Goal: Find specific page/section: Find specific page/section

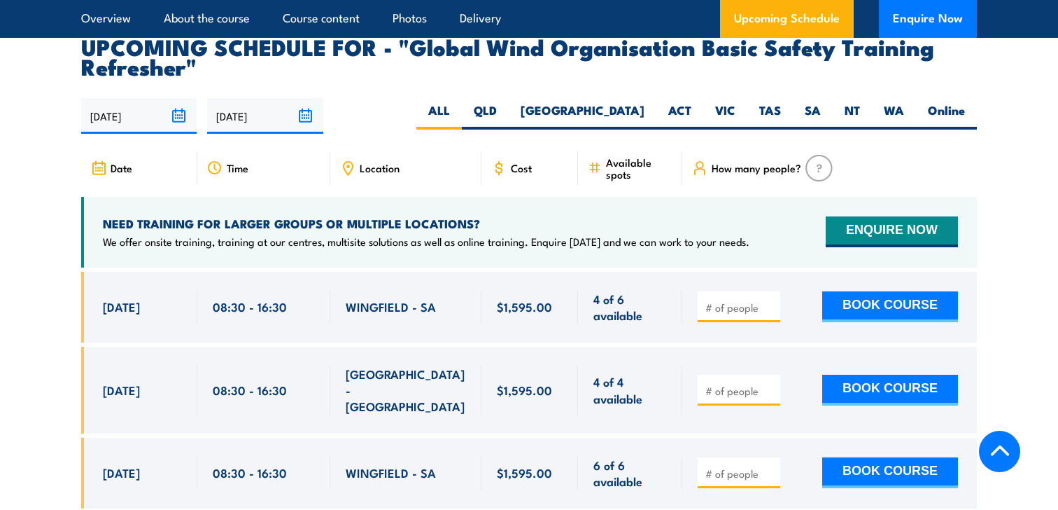
scroll to position [2307, 0]
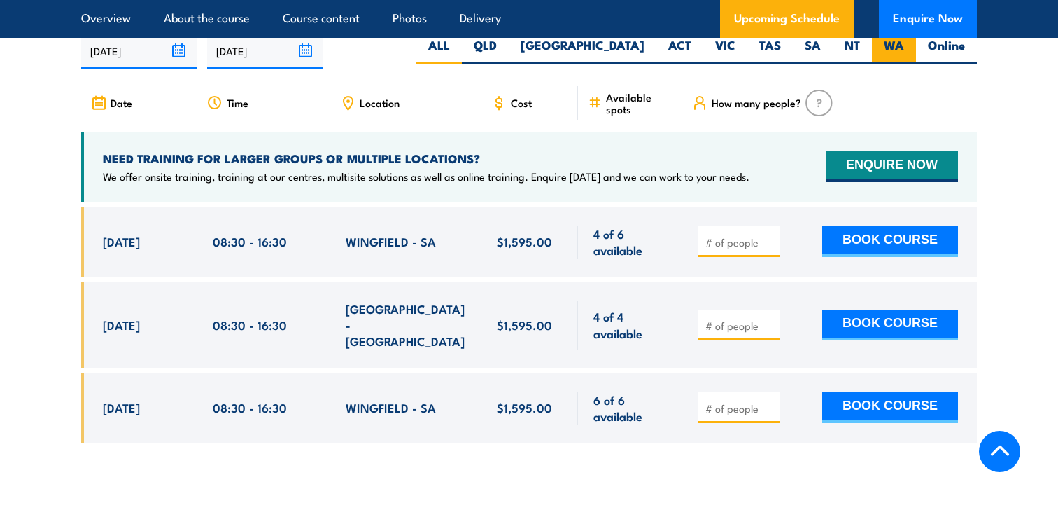
click at [905, 60] on label "WA" at bounding box center [894, 50] width 44 height 27
click at [905, 46] on input "WA" at bounding box center [908, 41] width 9 height 9
radio input "true"
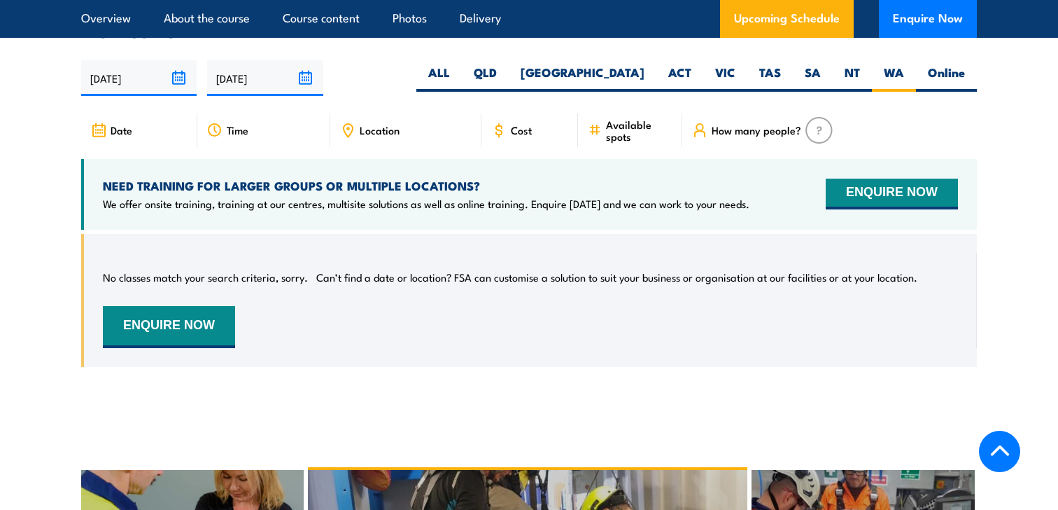
scroll to position [2290, 0]
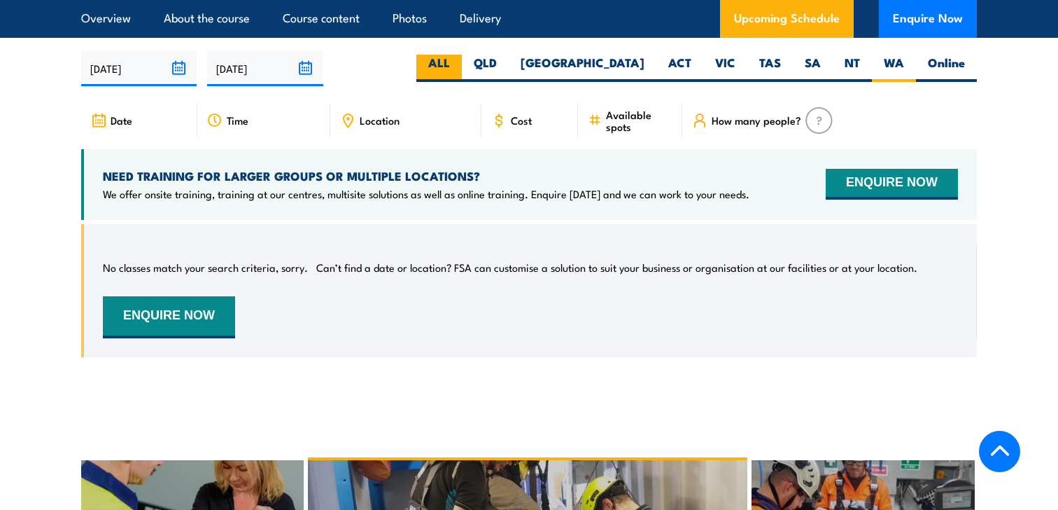
click at [462, 74] on label "ALL" at bounding box center [440, 68] width 46 height 27
click at [459, 64] on input "ALL" at bounding box center [454, 59] width 9 height 9
radio input "true"
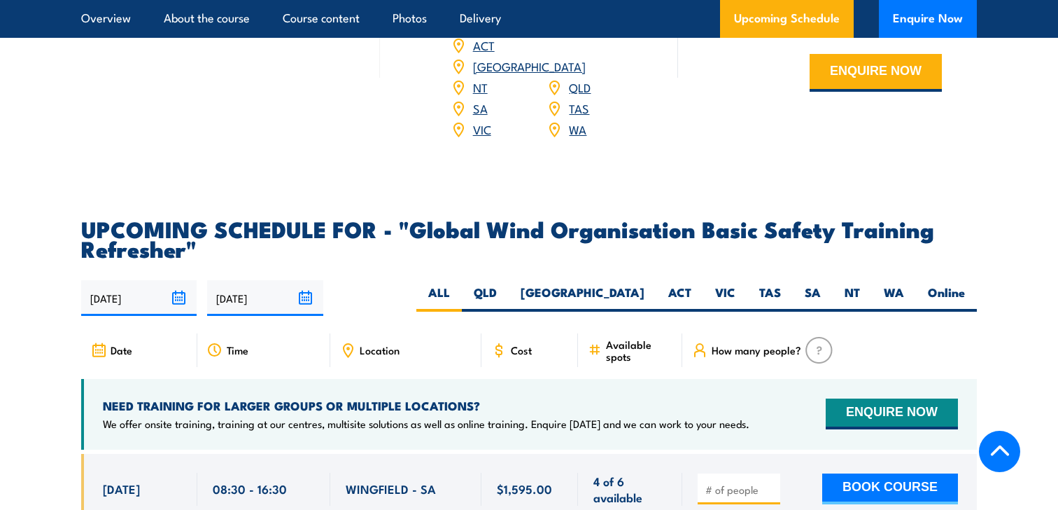
scroll to position [2059, 0]
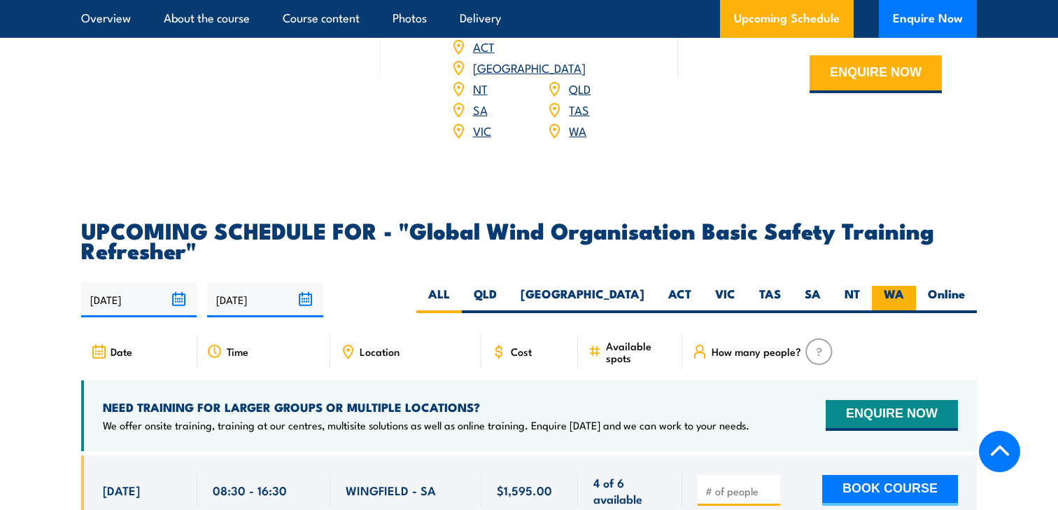
click at [877, 311] on label "WA" at bounding box center [894, 299] width 44 height 27
click at [904, 295] on input "WA" at bounding box center [908, 290] width 9 height 9
radio input "true"
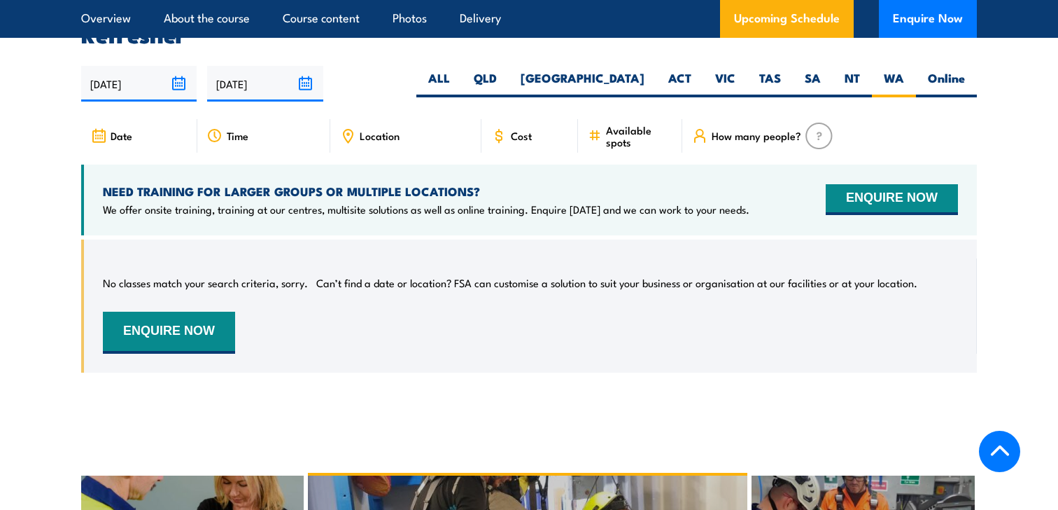
scroll to position [2290, 0]
